Goal: Book appointment/travel/reservation

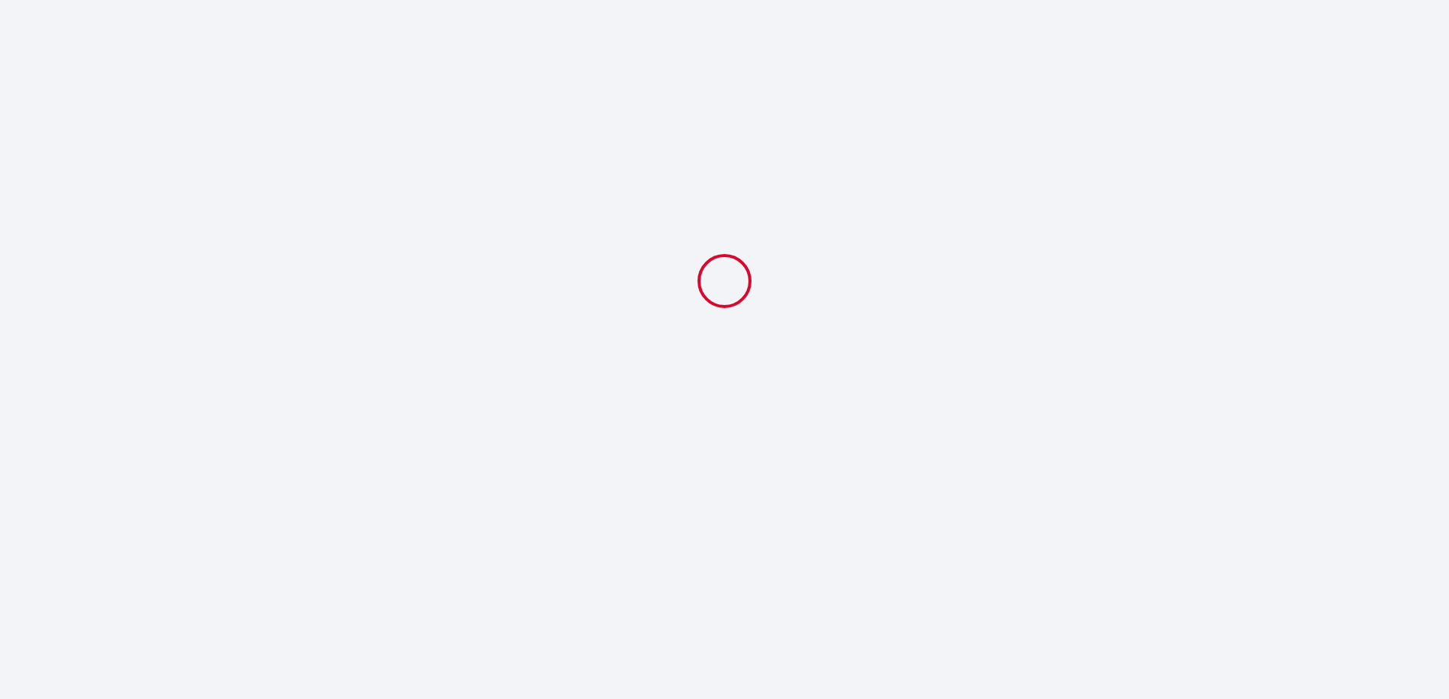
select select
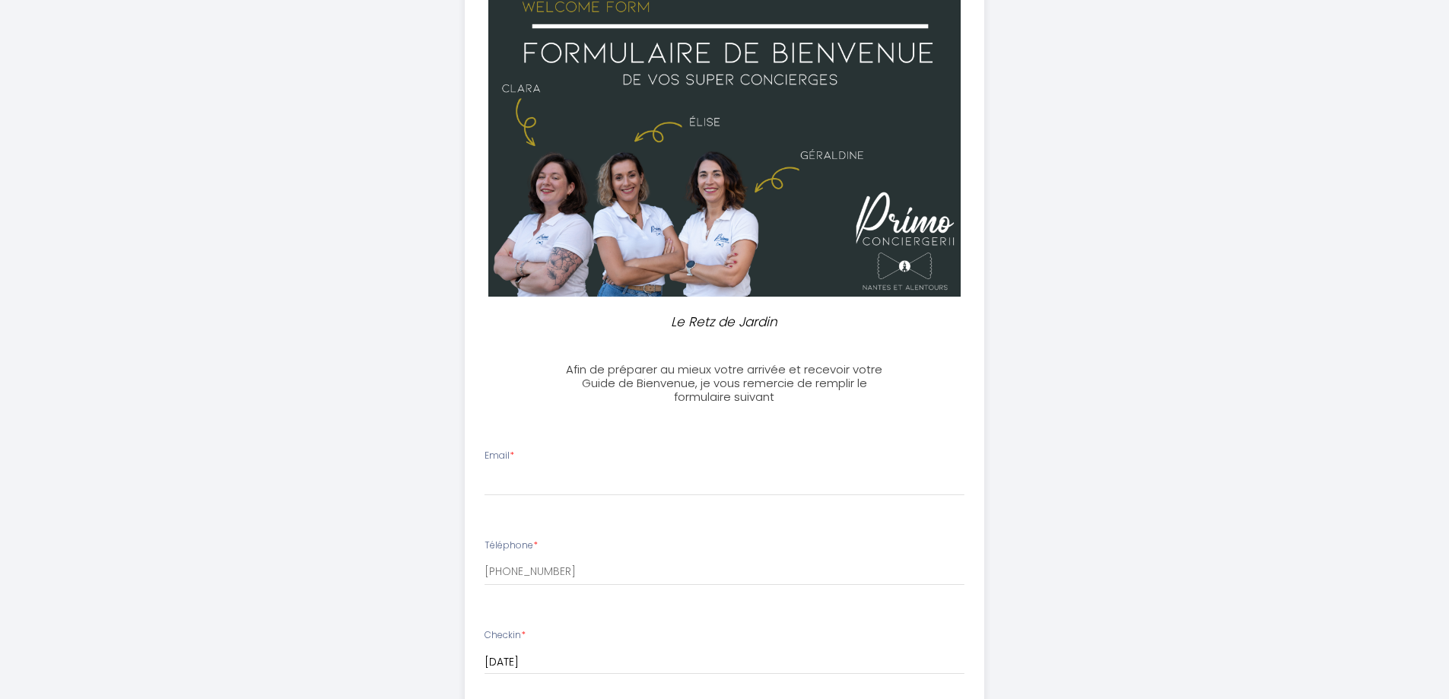
scroll to position [228, 0]
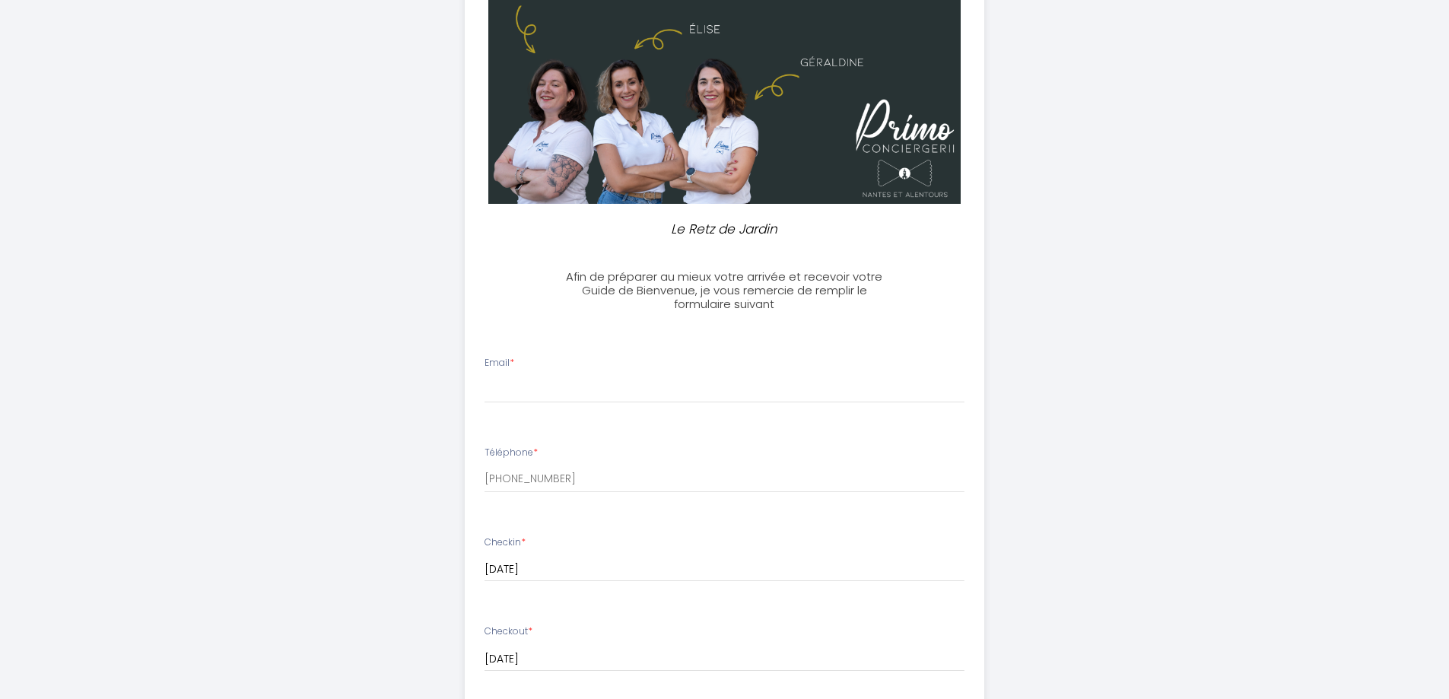
click at [560, 362] on div "Email *" at bounding box center [724, 379] width 500 height 47
click at [547, 369] on div "Email *" at bounding box center [724, 379] width 500 height 47
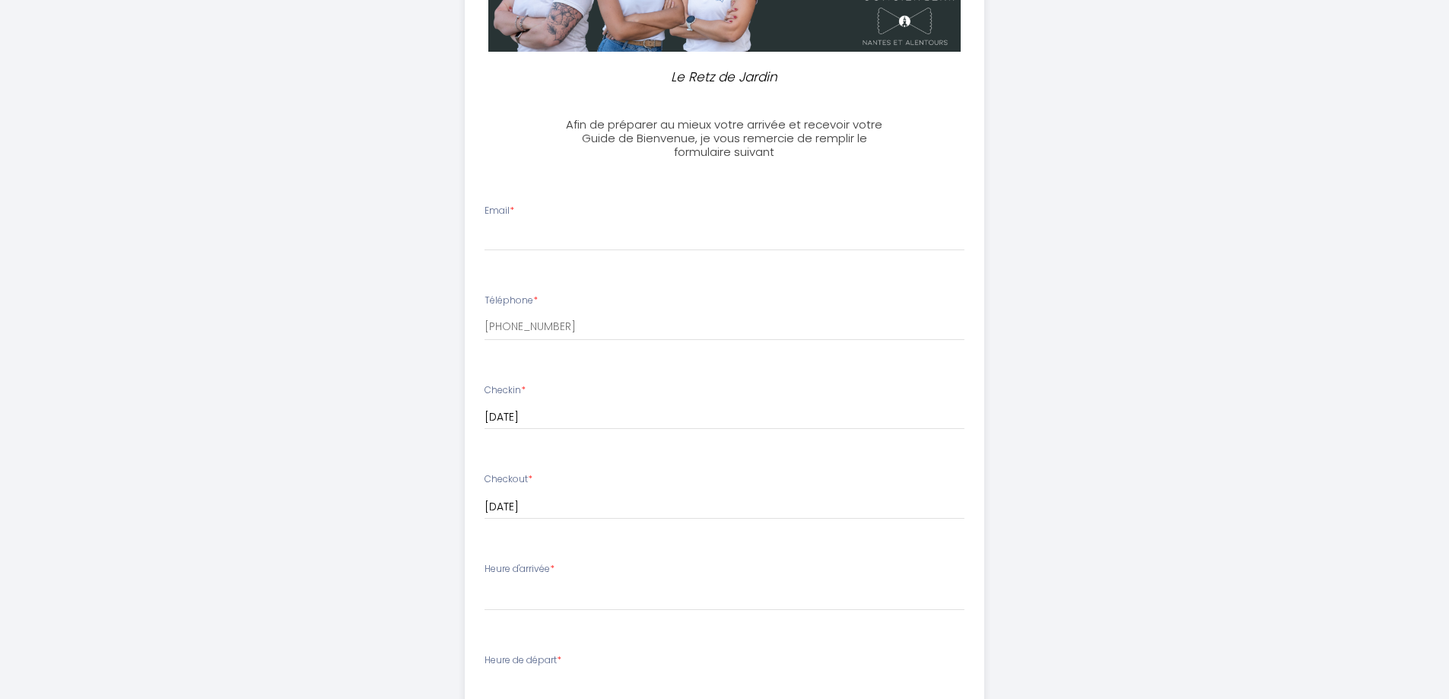
scroll to position [456, 0]
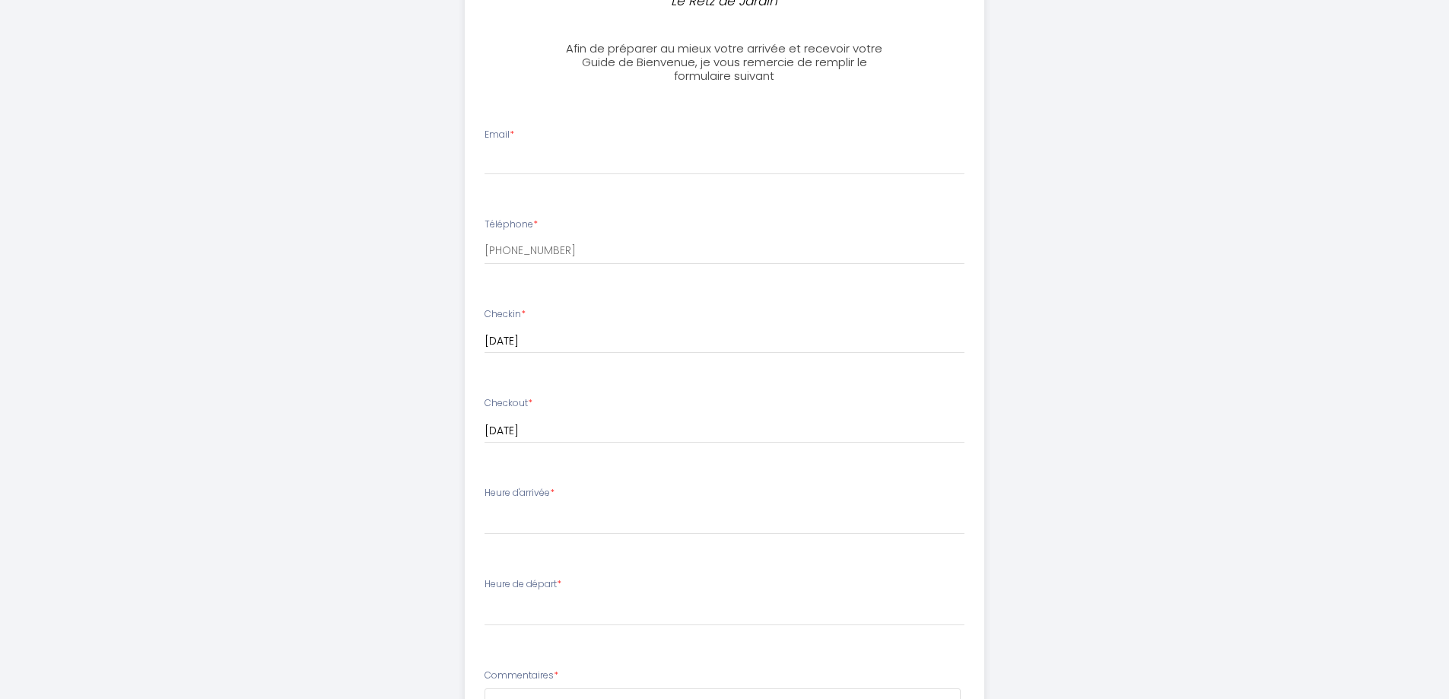
click at [638, 495] on div "Heure d'arrivée * 16:00 16:30 17:00 17:30 18:00 18:30 19:00 19:30 20:00 20:30 2…" at bounding box center [724, 510] width 480 height 49
click at [585, 503] on div "Heure d'arrivée * 16:00 16:30 17:00 17:30 18:00 18:30 19:00 19:30 20:00 20:30 2…" at bounding box center [724, 510] width 480 height 49
click at [539, 490] on label "Heure d'arrivée *" at bounding box center [519, 493] width 70 height 14
click at [614, 473] on ul "Email * Téléphone * [PHONE_NUMBER] Checkin * [DATE] < [DATE] > Sun Mon Tue Wed …" at bounding box center [724, 538] width 538 height 858
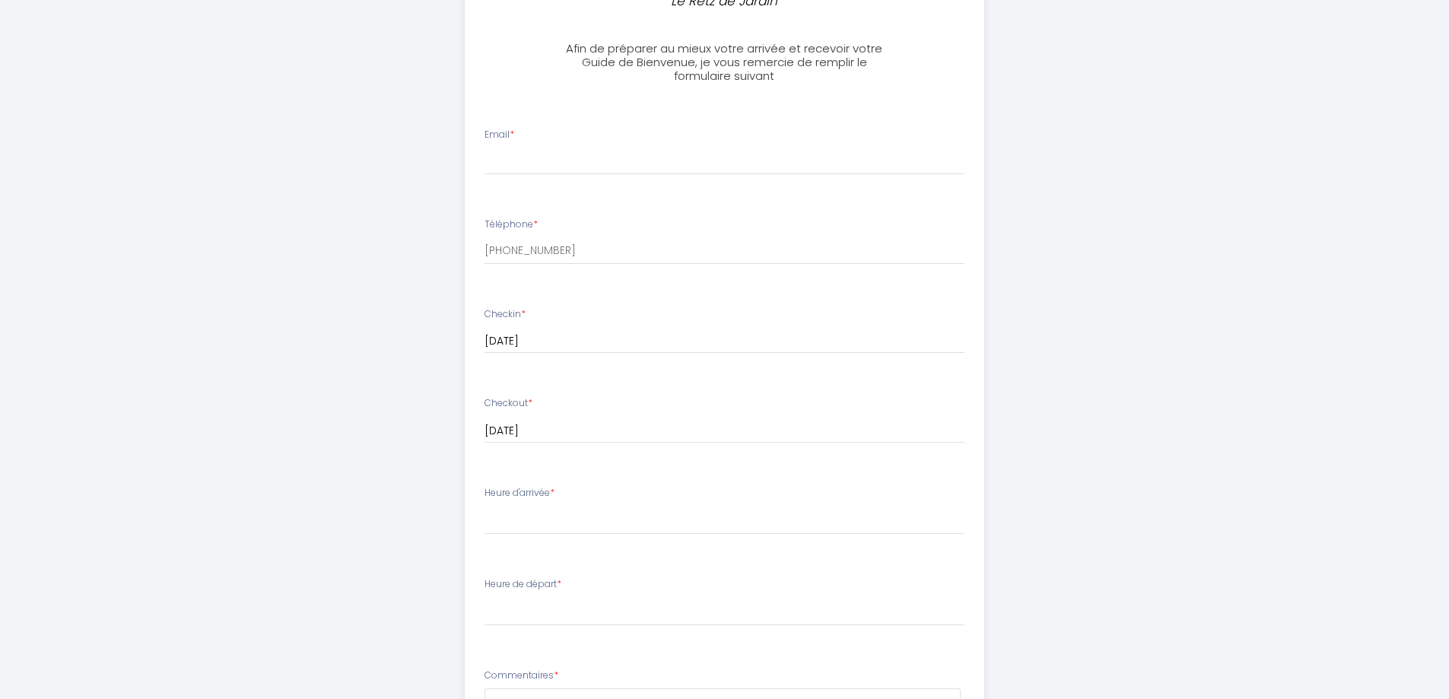
click at [627, 491] on div "Heure d'arrivée * 16:00 16:30 17:00 17:30 18:00 18:30 19:00 19:30 20:00 20:30 2…" at bounding box center [724, 510] width 480 height 49
click at [630, 486] on div "Heure d'arrivée * 16:00 16:30 17:00 17:30 18:00 18:30 19:00 19:30 20:00 20:30 2…" at bounding box center [724, 510] width 480 height 49
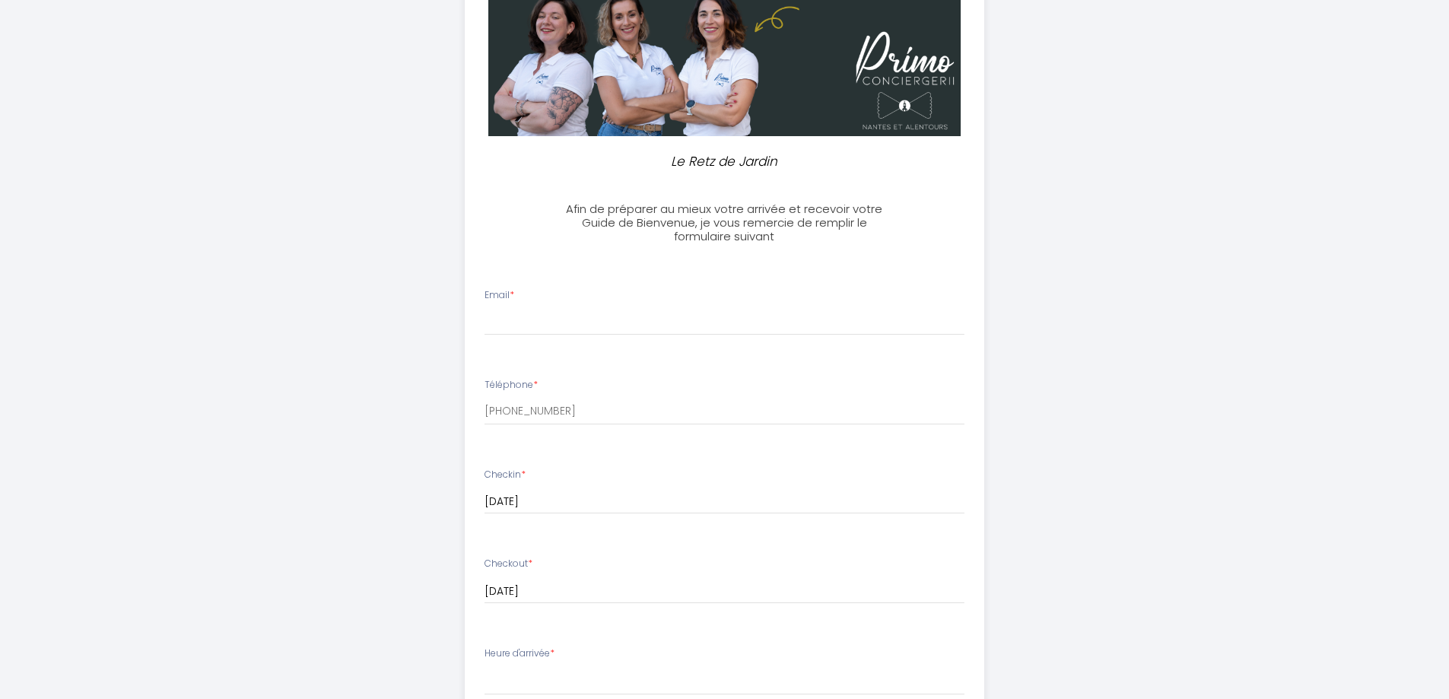
scroll to position [304, 0]
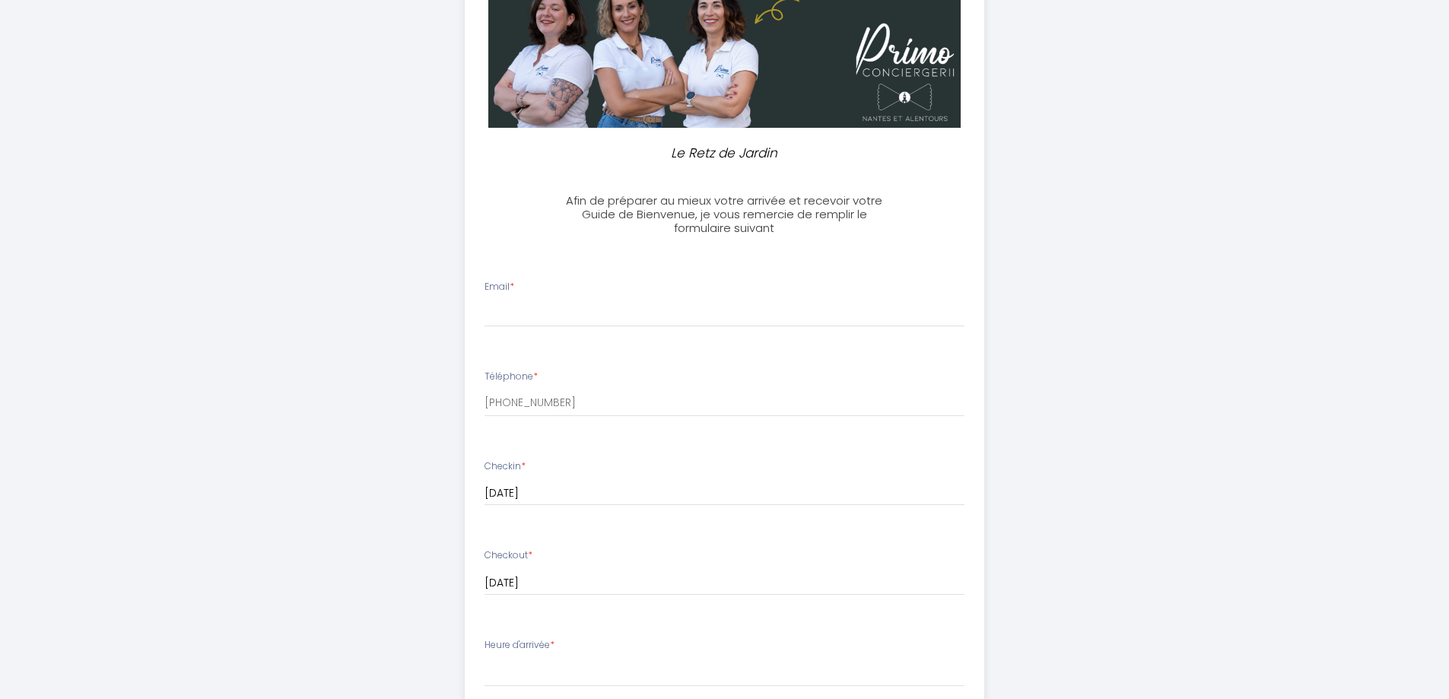
click at [600, 298] on div "Email *" at bounding box center [724, 303] width 500 height 47
click at [650, 393] on input "[PHONE_NUMBER]" at bounding box center [724, 402] width 480 height 27
click at [649, 448] on ul "Email * Téléphone * [PHONE_NUMBER] Checkin * [DATE] < [DATE] > Sun Mon Tue Wed …" at bounding box center [724, 691] width 538 height 858
click at [634, 462] on div "Checkin * [DATE] < [DATE] > Sun Mon Tue Wed Thu Fri Sat 1 2 3 4 5 6 7 8 9 10 11…" at bounding box center [724, 482] width 480 height 47
click at [506, 281] on label "Email *" at bounding box center [499, 287] width 30 height 14
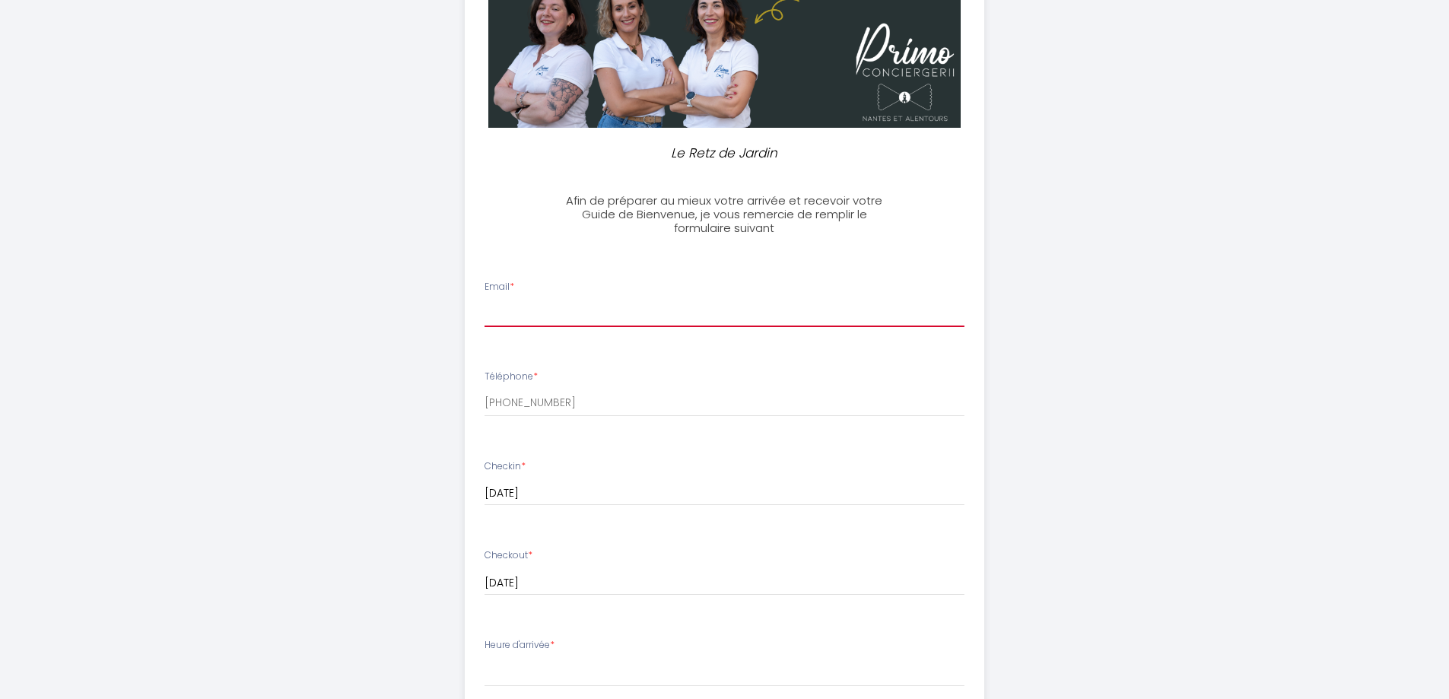
click at [506, 300] on input "Email *" at bounding box center [724, 313] width 480 height 27
type input "[EMAIL_ADDRESS][DOMAIN_NAME]"
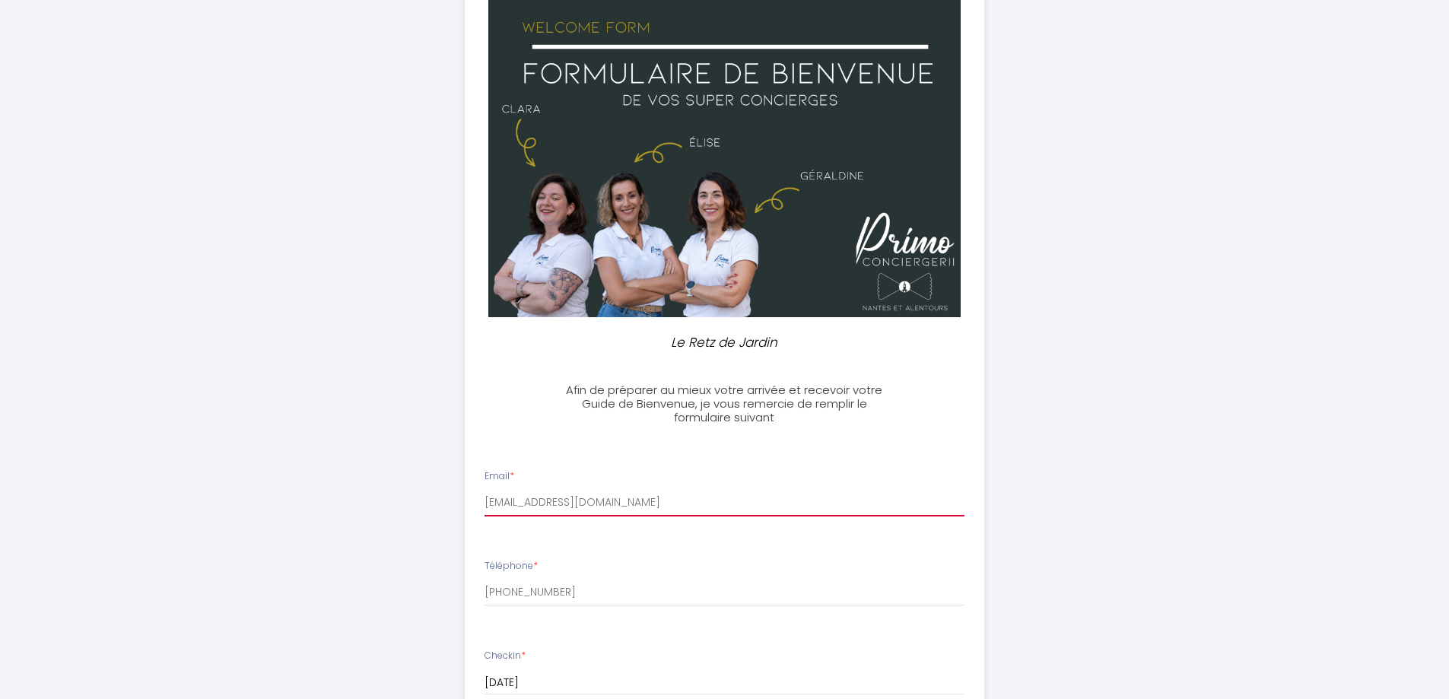
scroll to position [0, 0]
